Goal: Find specific page/section: Find specific page/section

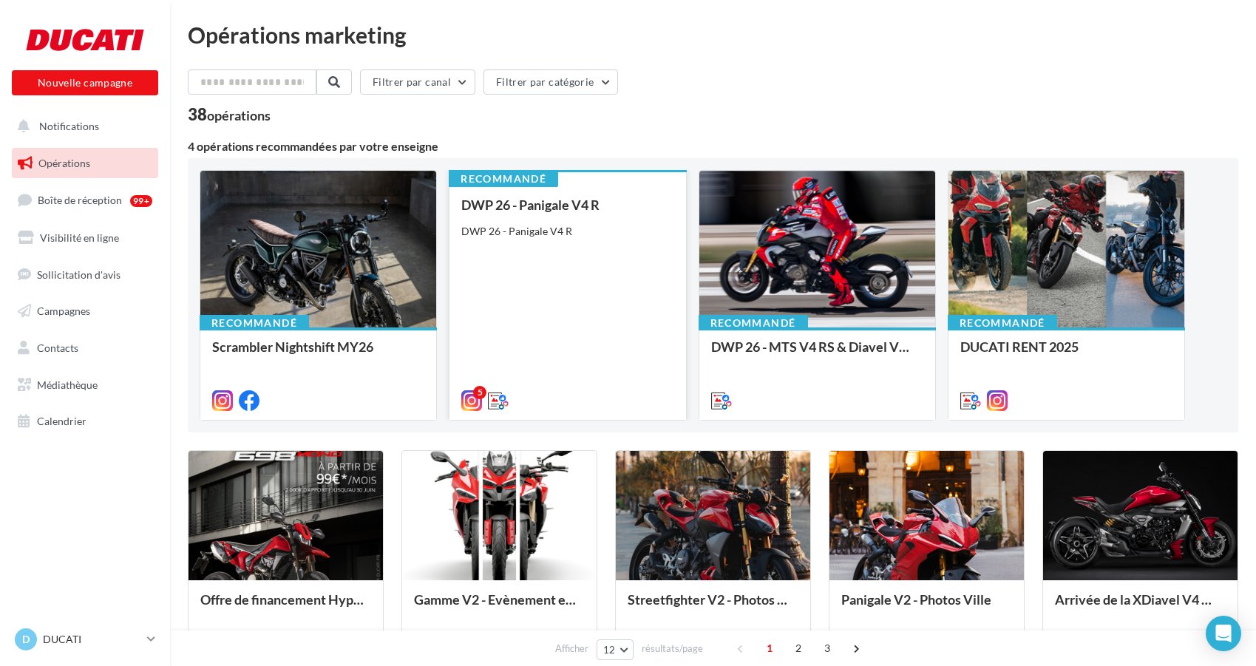
click at [542, 243] on div "DWP 26 - Panigale V4 R DWP 26 - Panigale V4 R" at bounding box center [567, 301] width 212 height 209
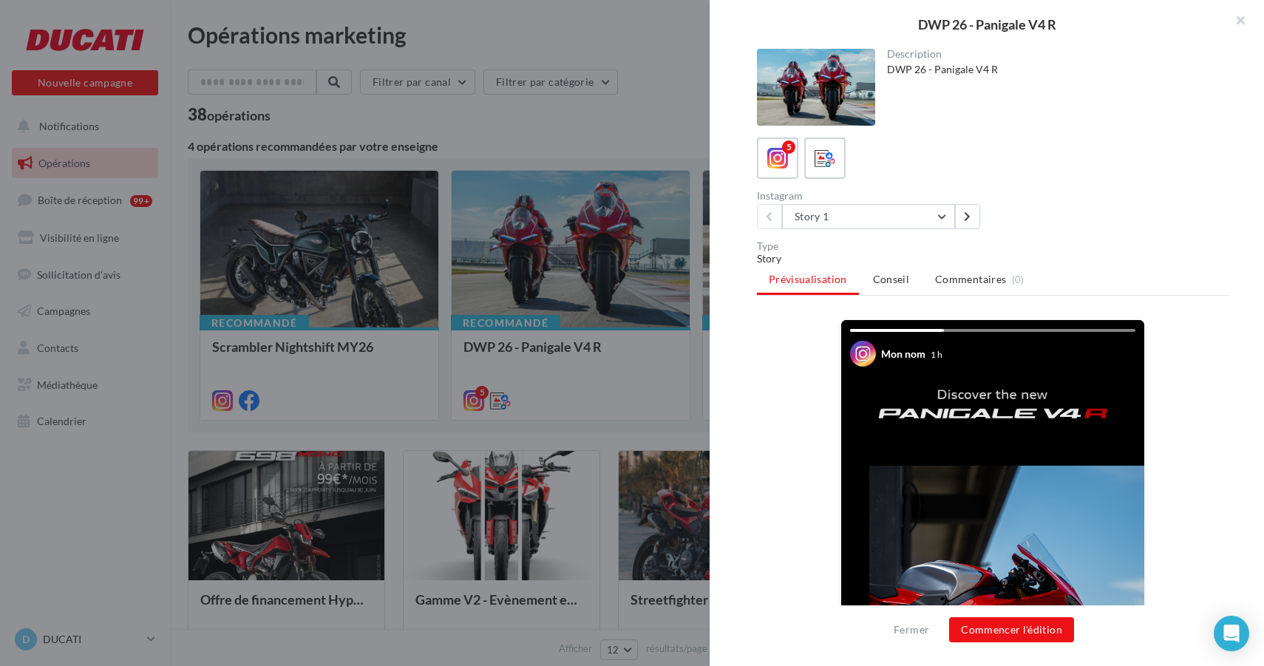
drag, startPoint x: 1237, startPoint y: 21, endPoint x: 1098, endPoint y: 81, distance: 151.3
click at [1237, 21] on button "button" at bounding box center [1234, 22] width 59 height 44
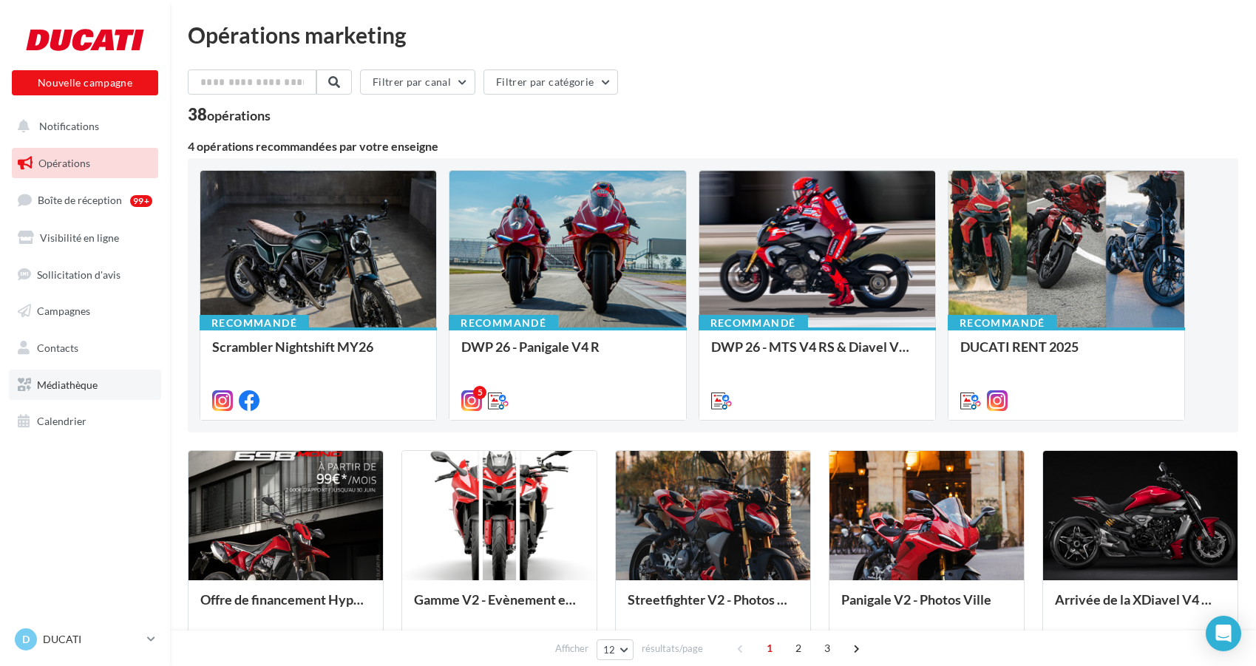
click at [73, 381] on span "Médiathèque" at bounding box center [67, 385] width 61 height 13
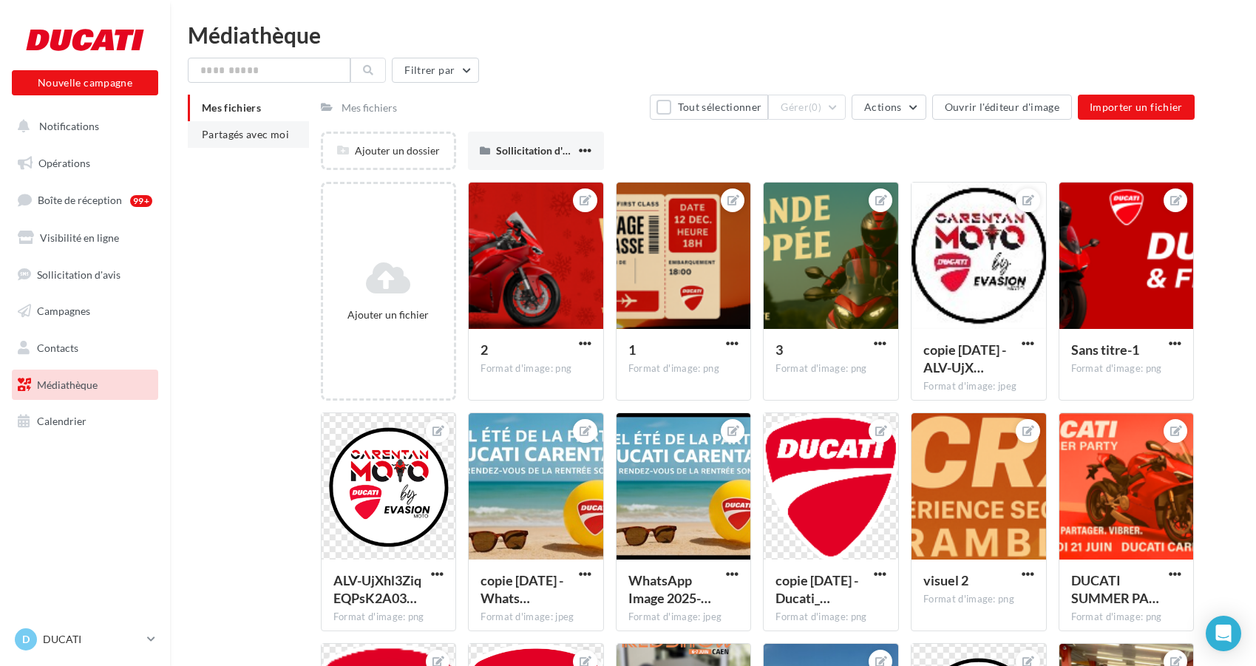
click at [222, 147] on li "Partagés avec moi" at bounding box center [248, 134] width 121 height 27
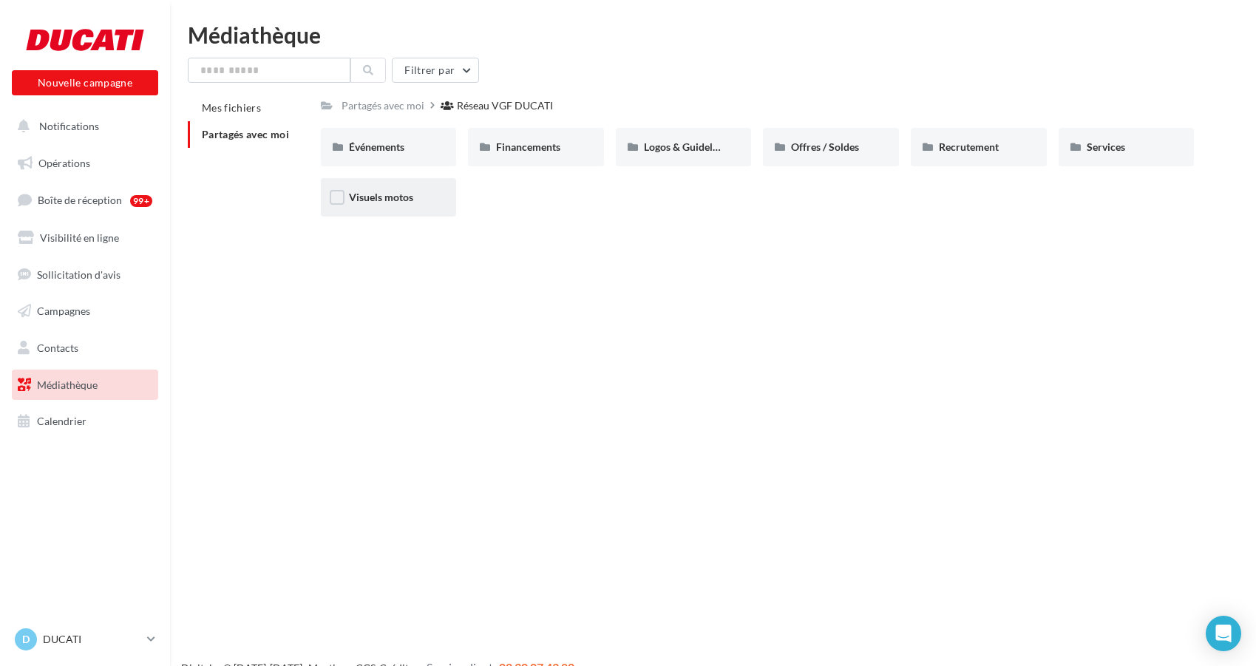
click at [347, 192] on div "Visuels motos" at bounding box center [389, 197] width 136 height 38
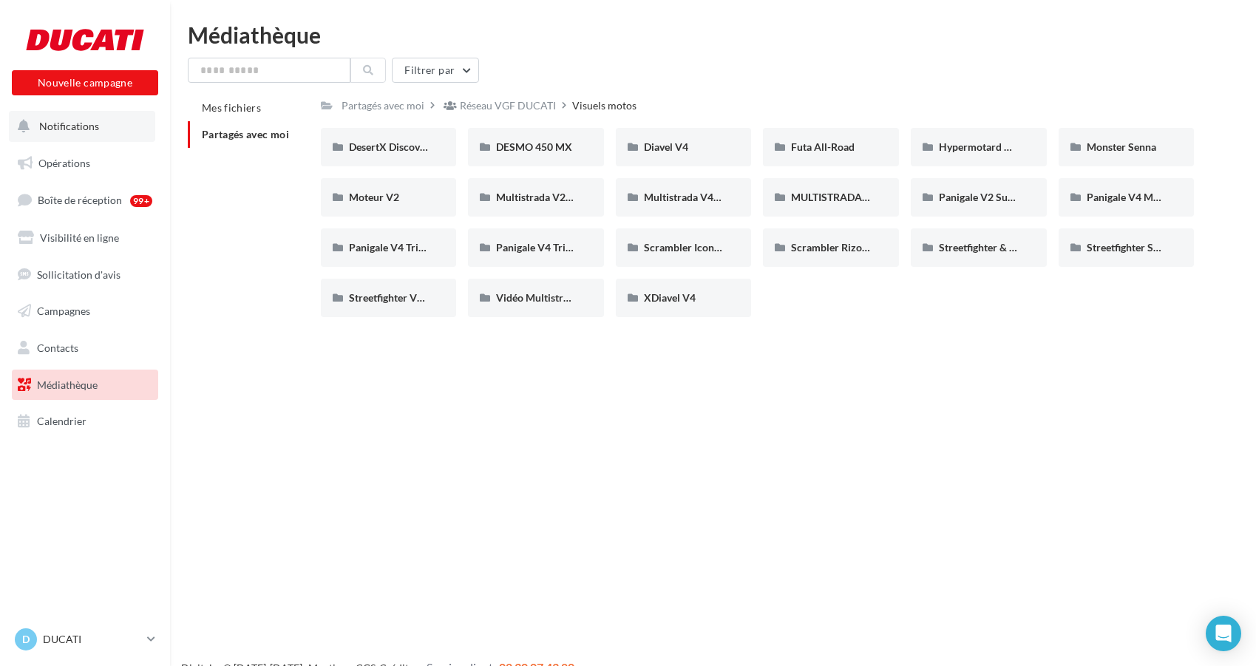
click at [88, 127] on span "Notifications" at bounding box center [69, 126] width 60 height 13
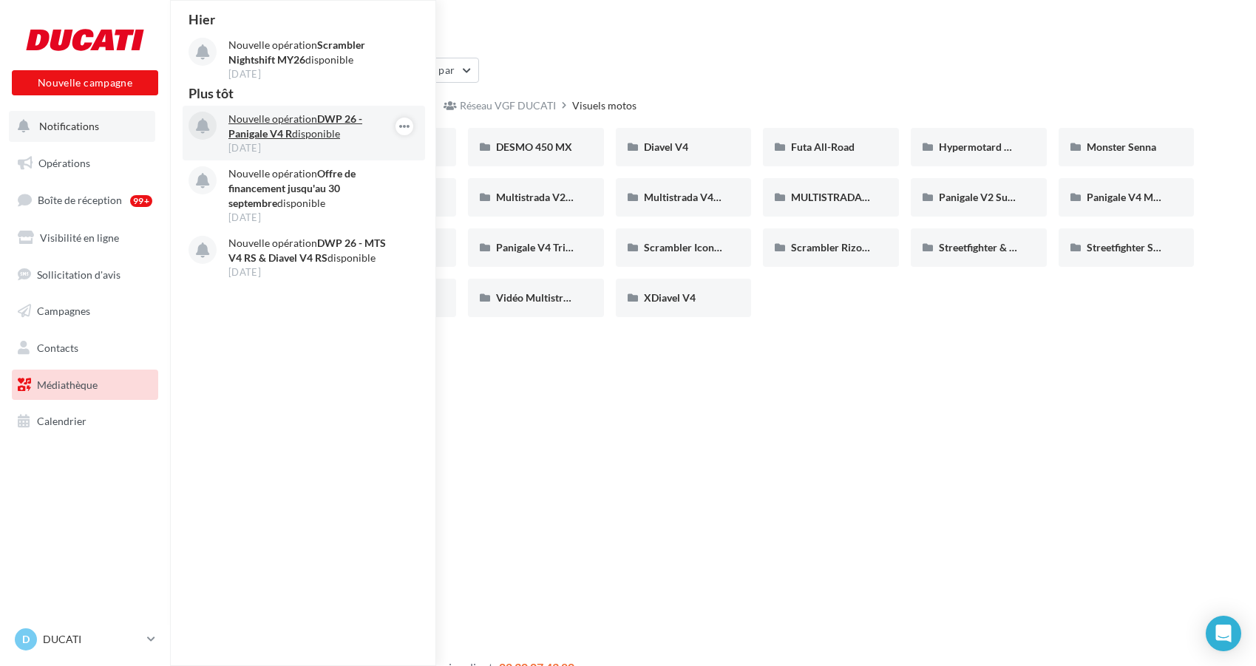
click at [296, 135] on p "Nouvelle opération DWP 26 - Panigale V4 R disponible" at bounding box center [314, 127] width 172 height 30
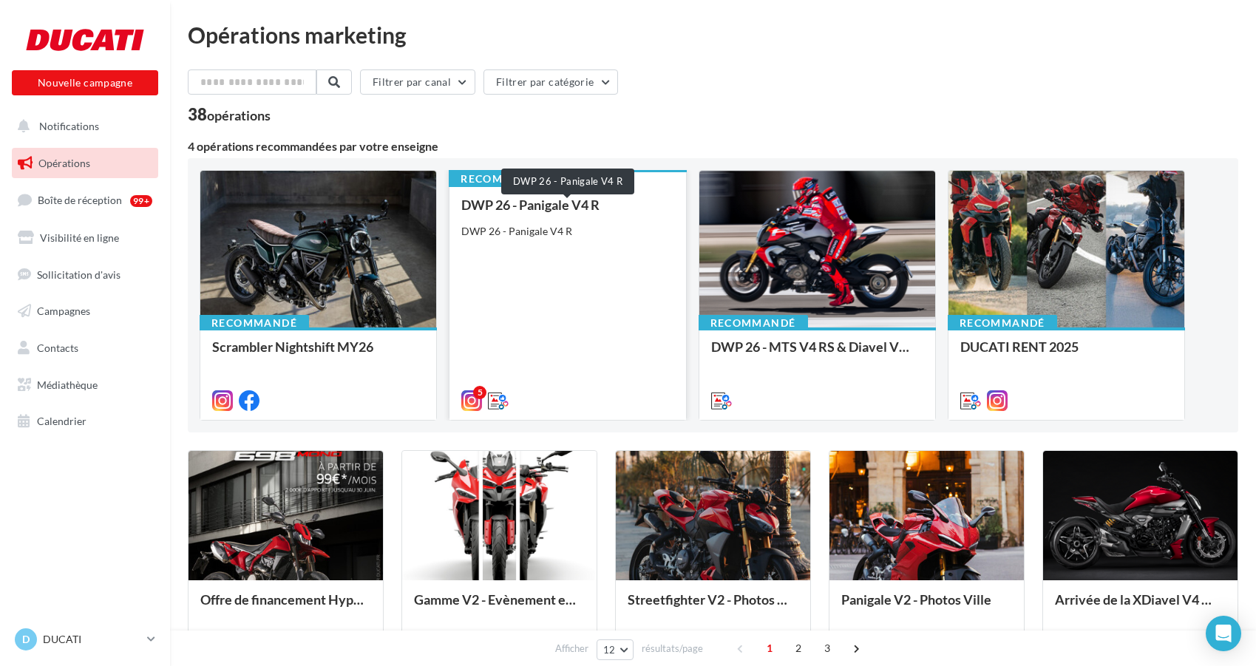
click at [591, 208] on div "DWP 26 - Panigale V4 R" at bounding box center [567, 204] width 212 height 15
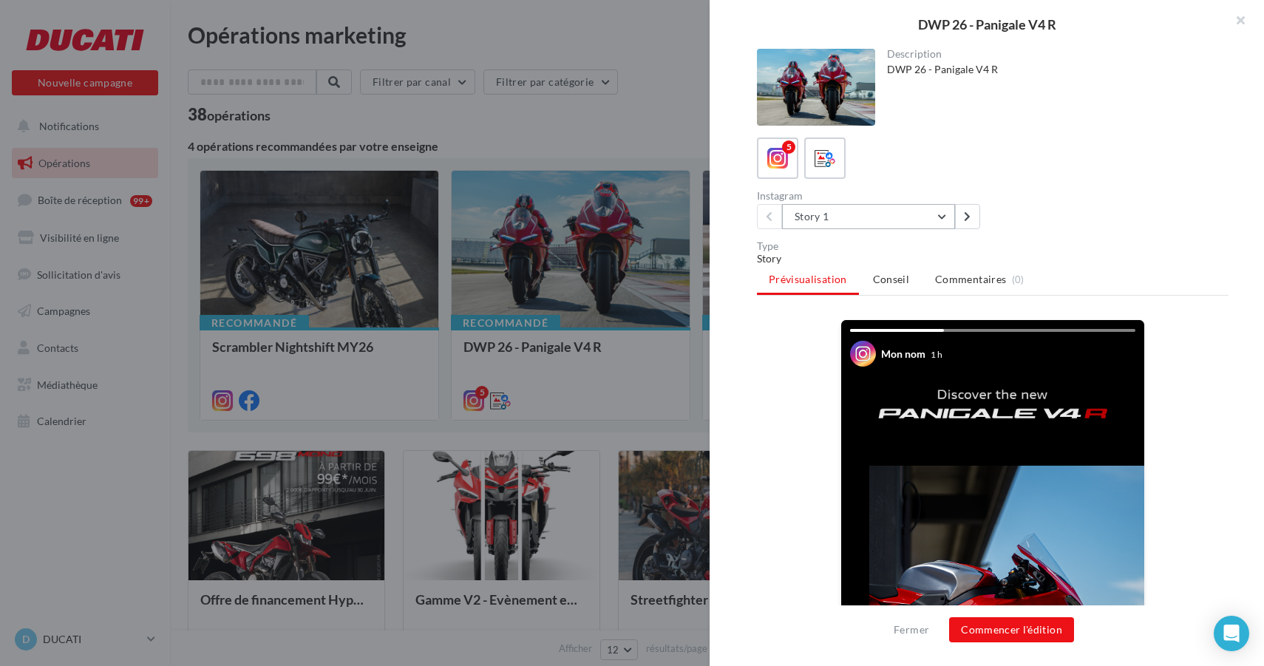
click at [867, 211] on button "Story 1" at bounding box center [868, 216] width 173 height 25
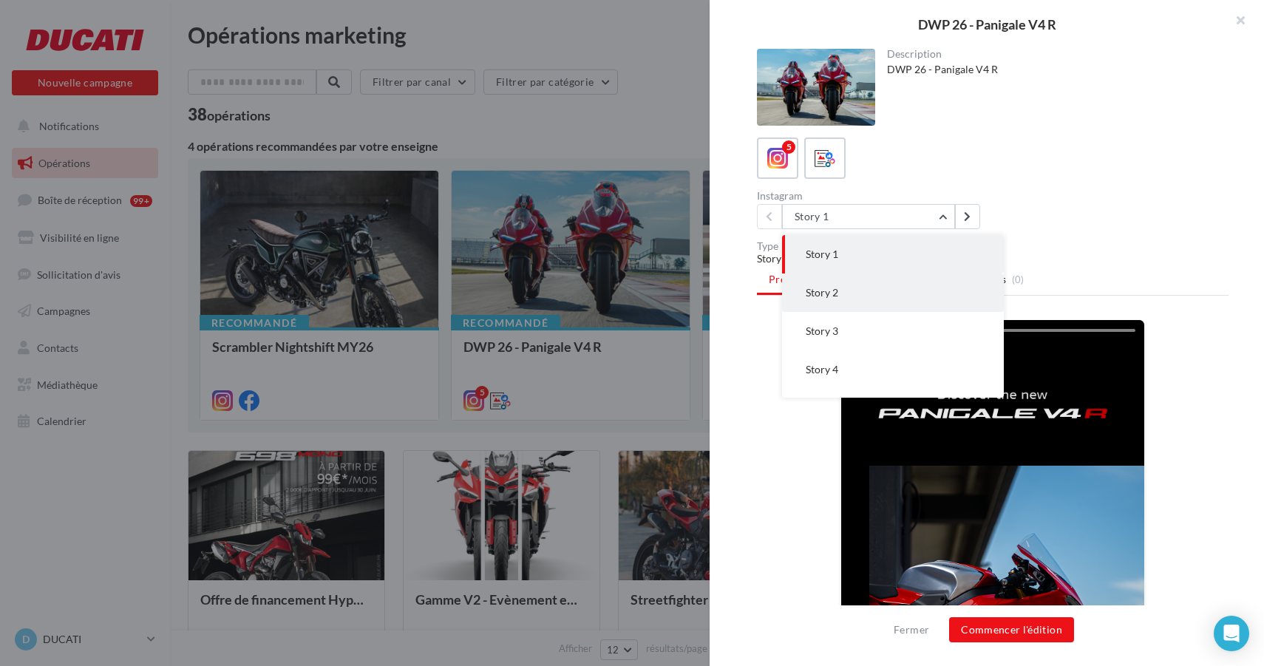
click at [865, 280] on button "Story 2" at bounding box center [893, 293] width 222 height 38
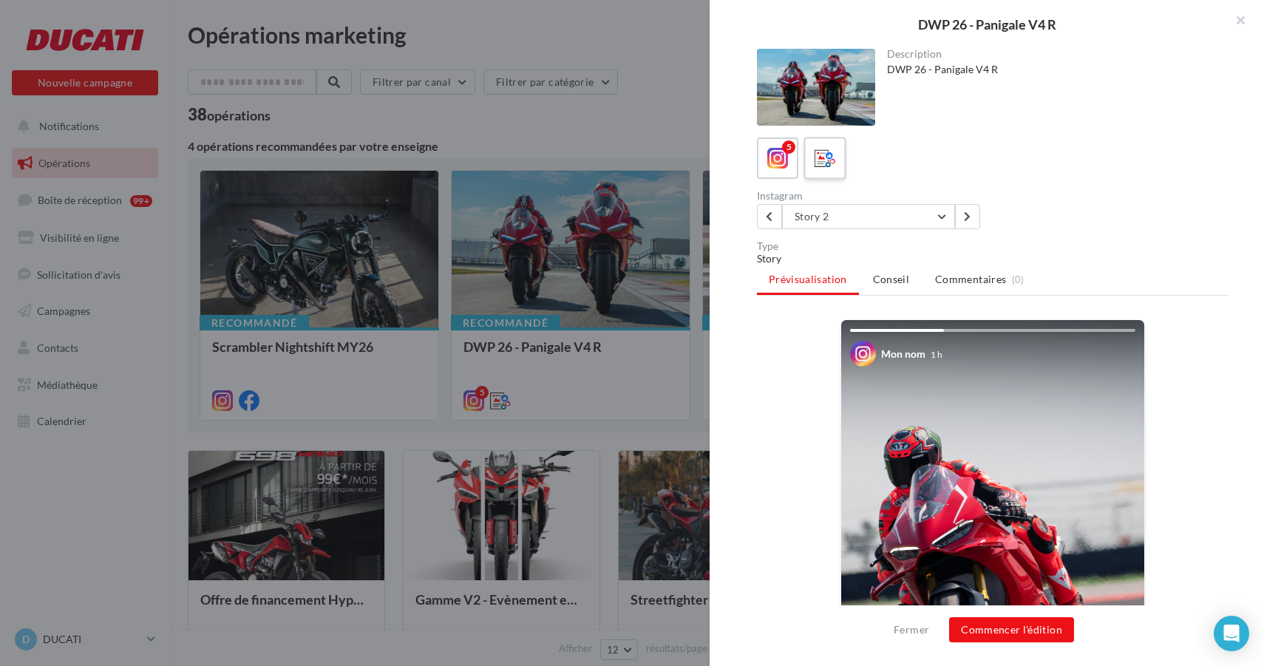
click at [834, 173] on label at bounding box center [825, 158] width 42 height 42
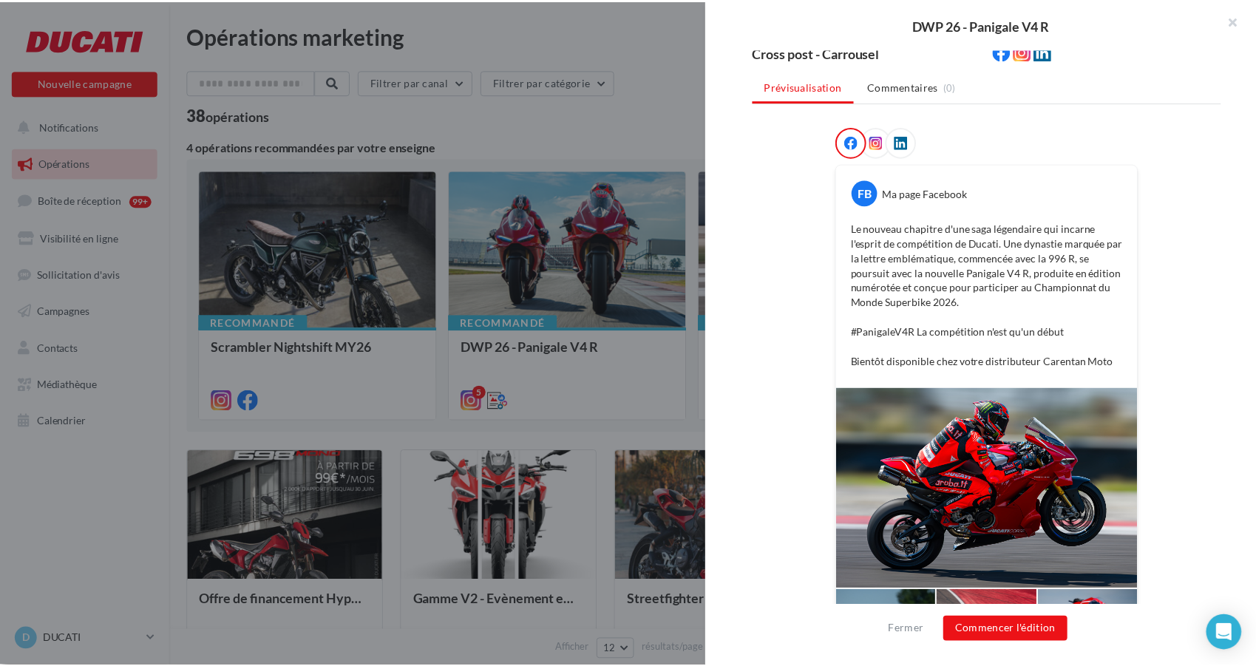
scroll to position [254, 0]
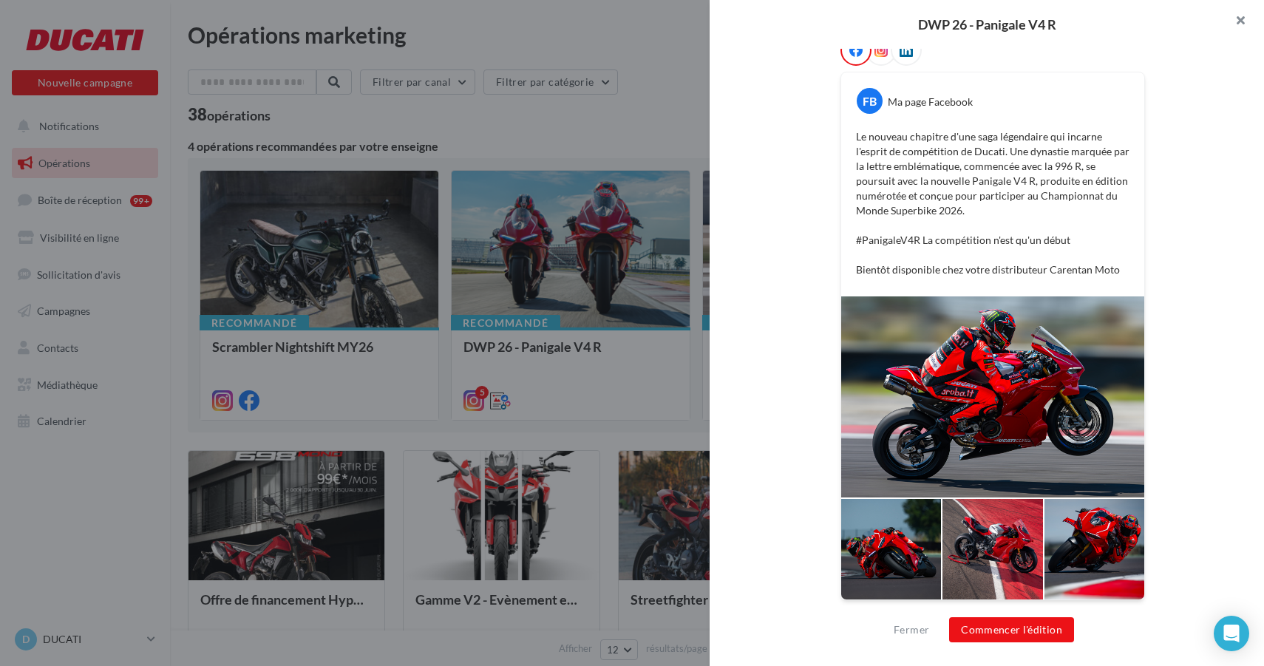
click at [1238, 23] on button "button" at bounding box center [1234, 22] width 59 height 44
